Goal: Information Seeking & Learning: Compare options

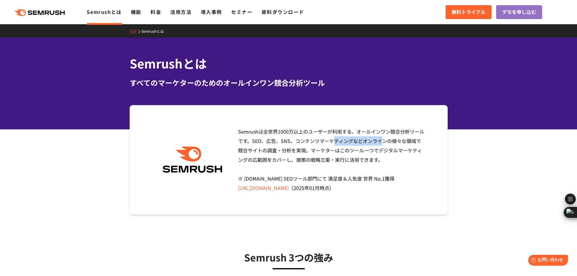
drag, startPoint x: 252, startPoint y: 139, endPoint x: 293, endPoint y: 141, distance: 40.6
click at [293, 141] on span "Semrushは全世界[DATE]万以上のユーザーが利用する、オールインワン競合分析ツールです。SEO、広告、SNS、コンテンツマーケティングなどオンラインの…" at bounding box center [331, 160] width 186 height 64
copy span "SEO、広告、SNS"
drag, startPoint x: 391, startPoint y: 142, endPoint x: 287, endPoint y: 151, distance: 104.9
click at [287, 151] on span "Semrushは全世界[DATE]万以上のユーザーが利用する、オールインワン競合分析ツールです。SEO、広告、SNS、コンテンツマーケティングなどオンラインの…" at bounding box center [331, 160] width 186 height 64
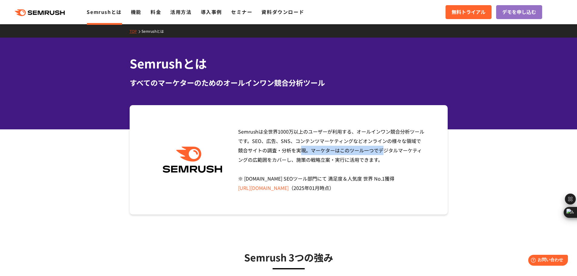
copy span "様々な領域で競合サイトの調査・分析"
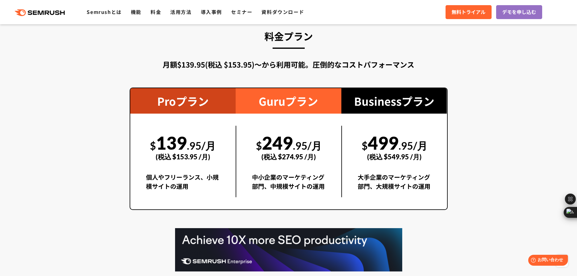
scroll to position [1060, 0]
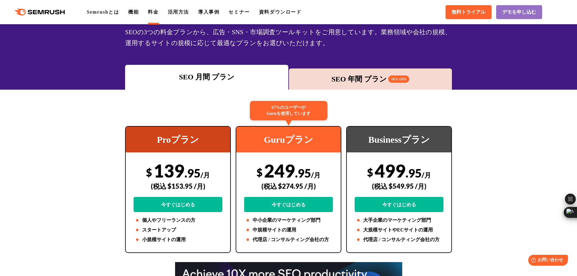
scroll to position [71, 0]
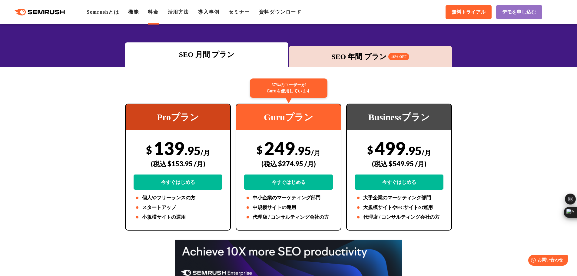
click at [373, 61] on div "SEO 年間 プラン 16% OFF" at bounding box center [370, 56] width 157 height 11
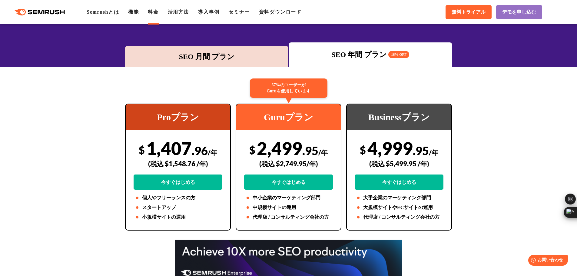
click at [242, 51] on div "SEO 月間 プラン" at bounding box center [206, 56] width 163 height 21
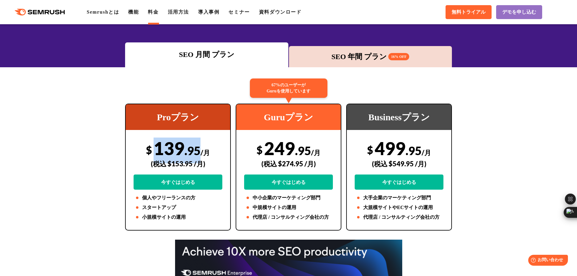
drag, startPoint x: 198, startPoint y: 151, endPoint x: 156, endPoint y: 151, distance: 42.4
click at [156, 151] on div "$ 139 .95 /月 (税込 $153.95 /月) 今すぐはじめる" at bounding box center [178, 163] width 89 height 52
copy div "139 .95"
drag, startPoint x: 174, startPoint y: 119, endPoint x: 225, endPoint y: 111, distance: 52.4
click at [154, 114] on div "Proプラン" at bounding box center [178, 117] width 104 height 26
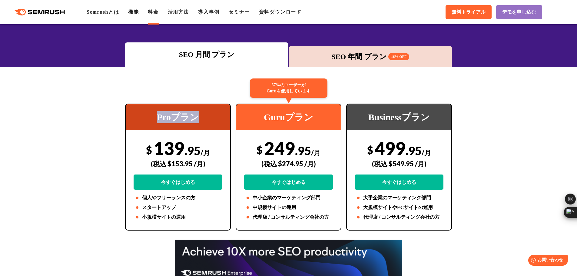
drag, startPoint x: 202, startPoint y: 120, endPoint x: 271, endPoint y: 135, distance: 70.2
copy div "Proプラン"
drag, startPoint x: 266, startPoint y: 118, endPoint x: 382, endPoint y: 130, distance: 117.3
click at [314, 118] on div "Guruプラン" at bounding box center [288, 117] width 104 height 26
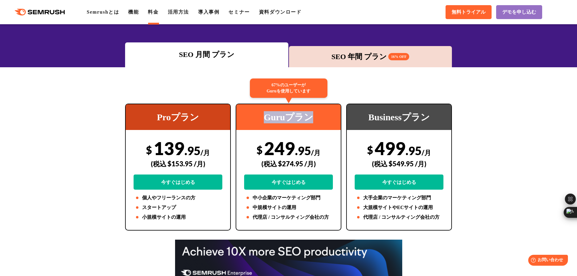
copy div "Guruプラン"
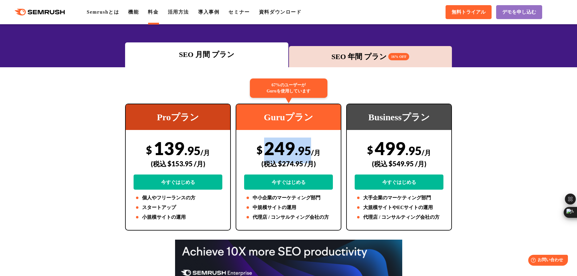
drag, startPoint x: 263, startPoint y: 149, endPoint x: 311, endPoint y: 151, distance: 47.9
click at [311, 151] on div "$ 249 .95 /月 (税込 $274.95 /月) 今すぐはじめる" at bounding box center [288, 163] width 89 height 52
copy div "249 .95"
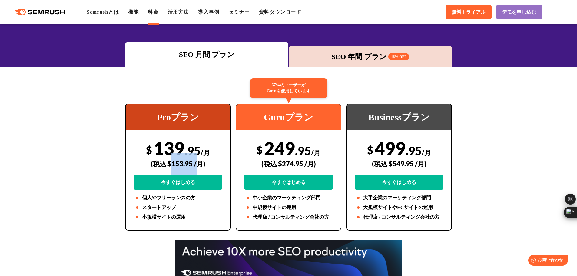
drag, startPoint x: 195, startPoint y: 164, endPoint x: 172, endPoint y: 162, distance: 22.7
click at [171, 162] on div "(税込 $153.95 /月)" at bounding box center [178, 164] width 89 height 22
click at [172, 162] on div "(税込 $153.95 /月)" at bounding box center [178, 164] width 89 height 22
drag, startPoint x: 194, startPoint y: 163, endPoint x: 169, endPoint y: 162, distance: 25.2
click at [169, 162] on div "(税込 $153.95 /月)" at bounding box center [178, 164] width 89 height 22
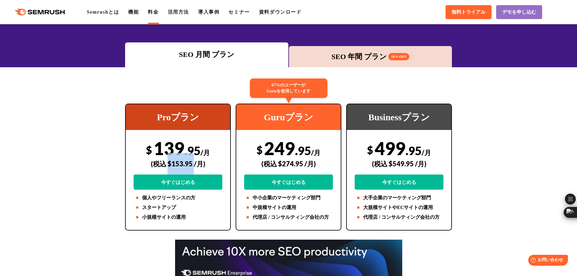
click at [169, 162] on div "(税込 $153.95 /月)" at bounding box center [178, 164] width 89 height 22
click at [171, 163] on div "(税込 $153.95 /月)" at bounding box center [178, 164] width 89 height 22
drag, startPoint x: 171, startPoint y: 163, endPoint x: 260, endPoint y: 142, distance: 91.5
click at [194, 163] on div "(税込 $153.95 /月)" at bounding box center [178, 164] width 89 height 22
copy div "153.95"
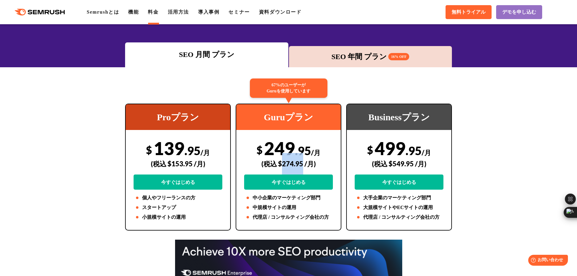
drag, startPoint x: 282, startPoint y: 164, endPoint x: 301, endPoint y: 164, distance: 19.7
click at [301, 164] on div "(税込 $274.95 /月)" at bounding box center [288, 164] width 89 height 22
copy div "274.95"
drag, startPoint x: 364, startPoint y: 118, endPoint x: 436, endPoint y: 127, distance: 71.7
click at [431, 127] on div "Businessプラン" at bounding box center [399, 117] width 104 height 26
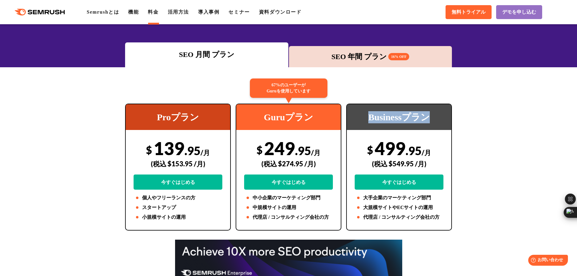
copy div "Businessプラン"
click at [375, 150] on div "$ 499 .95 /月 (税込 $549.95 /月) 今すぐはじめる" at bounding box center [399, 163] width 89 height 52
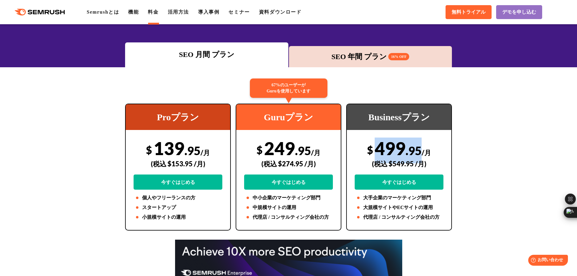
drag, startPoint x: 375, startPoint y: 150, endPoint x: 391, endPoint y: 149, distance: 16.1
click at [391, 149] on div "$ 499 .95 /月 (税込 $549.95 /月) 今すぐはじめる" at bounding box center [399, 163] width 89 height 52
copy div "499 .95"
